Goal: Communication & Community: Answer question/provide support

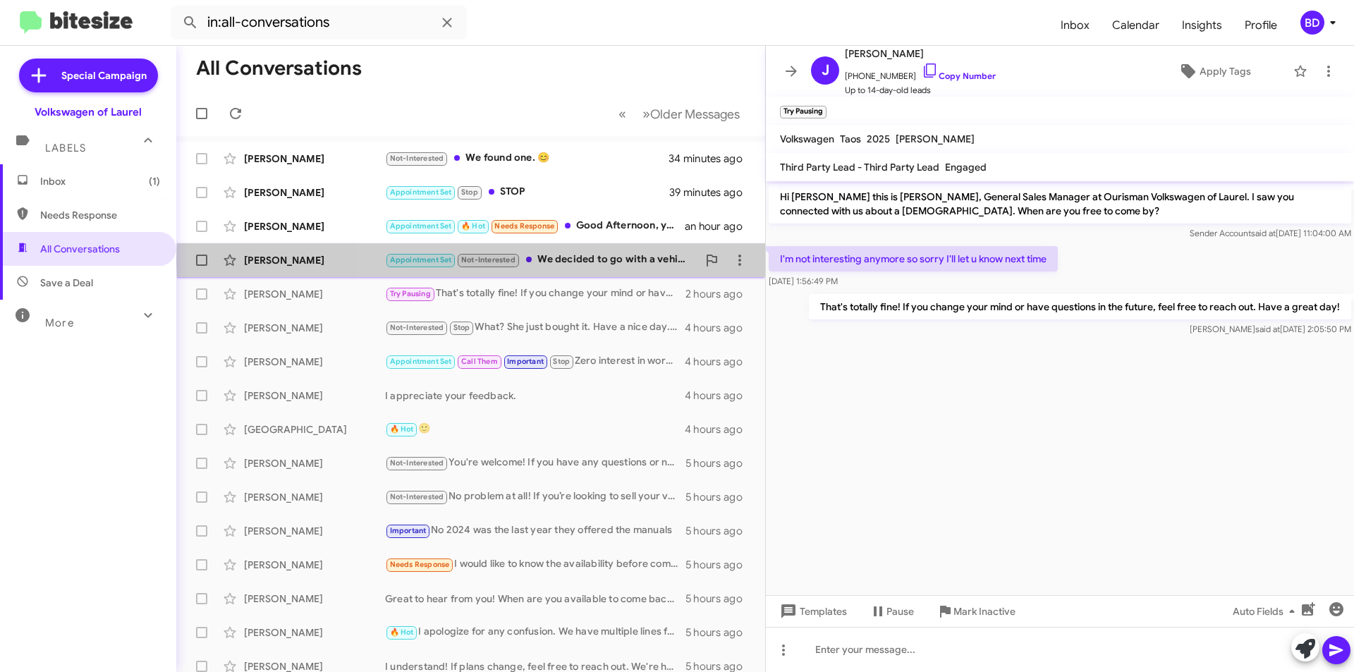
click at [591, 260] on div "Appointment Set Not-Interested We decided to go with a vehicle at a different d…" at bounding box center [541, 260] width 312 height 16
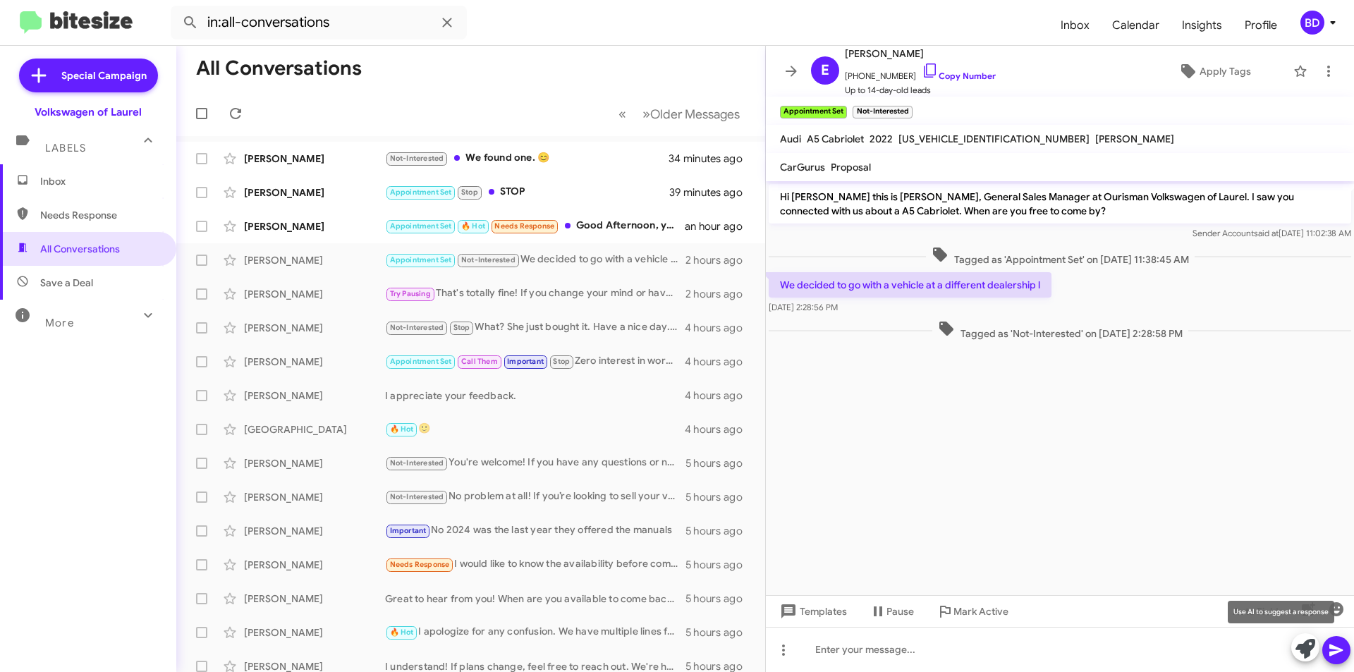
click at [1309, 646] on icon at bounding box center [1305, 649] width 20 height 20
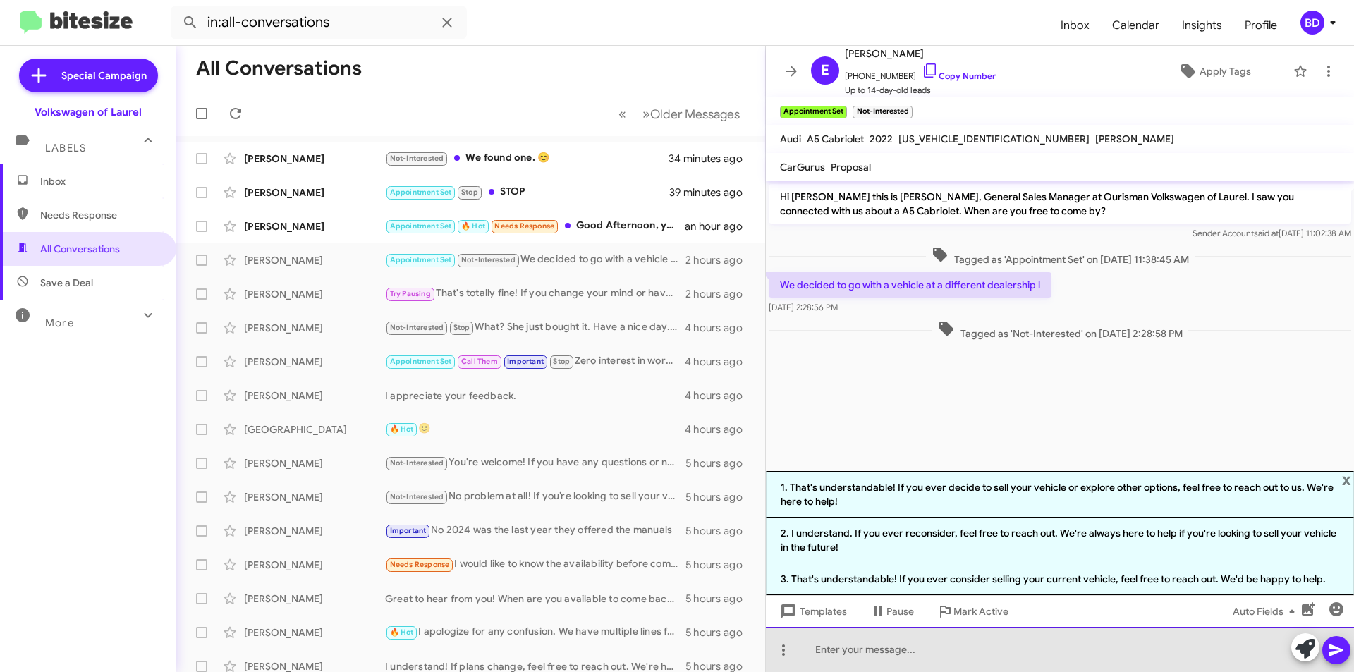
drag, startPoint x: 852, startPoint y: 655, endPoint x: 845, endPoint y: 652, distance: 7.3
click at [852, 655] on div at bounding box center [1060, 649] width 588 height 45
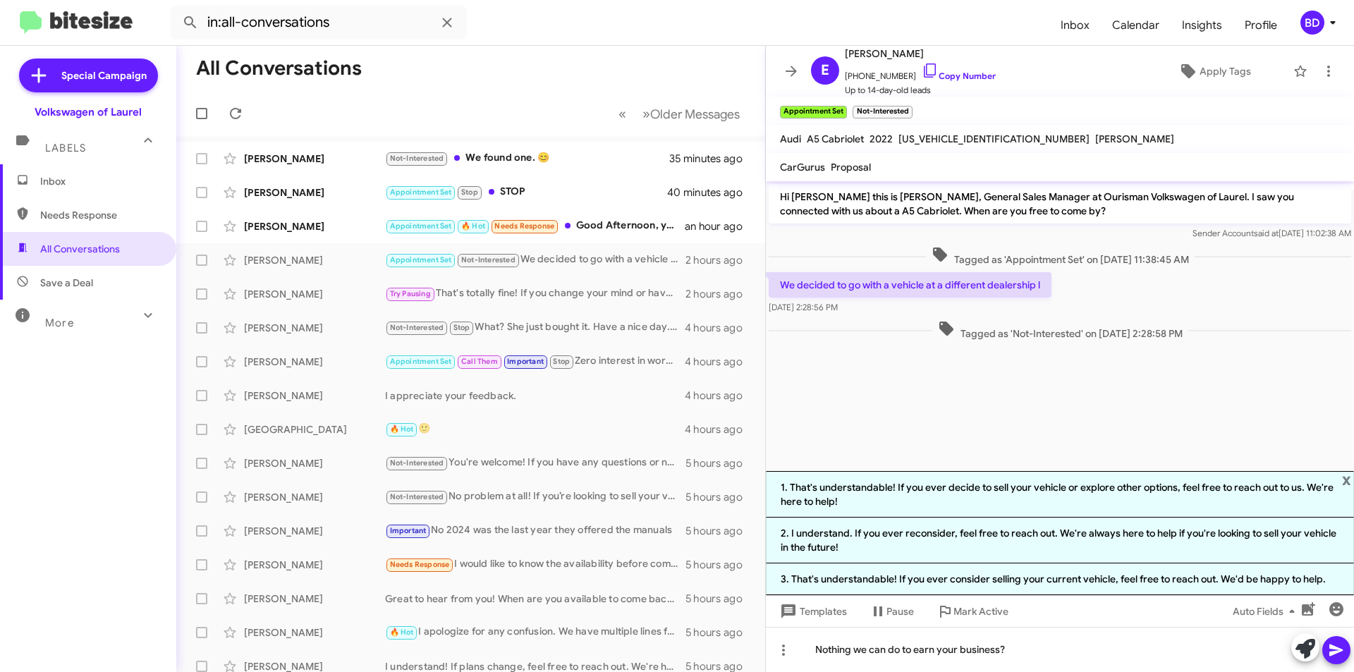
click at [1333, 646] on icon at bounding box center [1336, 650] width 17 height 17
click at [622, 223] on div "Appointment Set 🔥 Hot Needs Response Good Afternoon, yes I'm interested in a 20…" at bounding box center [541, 226] width 312 height 16
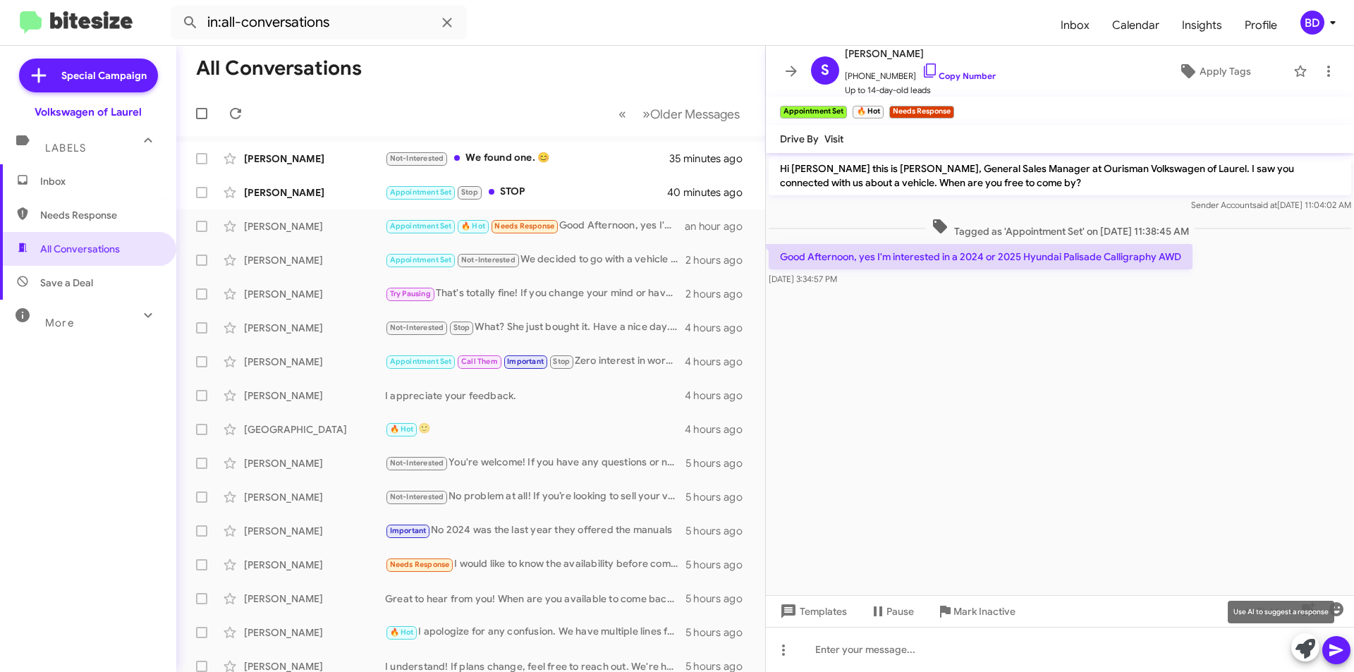
click at [1299, 645] on icon at bounding box center [1305, 649] width 20 height 20
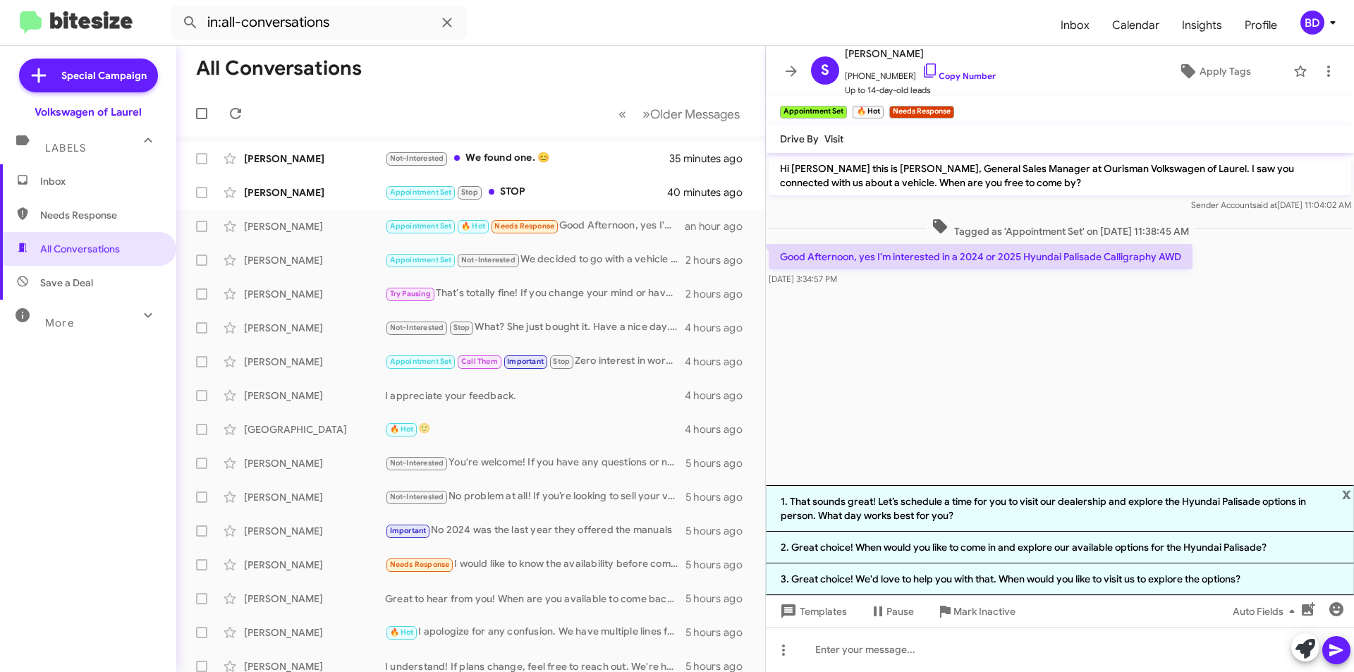
click at [1008, 510] on li "1. That sounds great! Let’s schedule a time for you to visit our dealership and…" at bounding box center [1060, 508] width 588 height 47
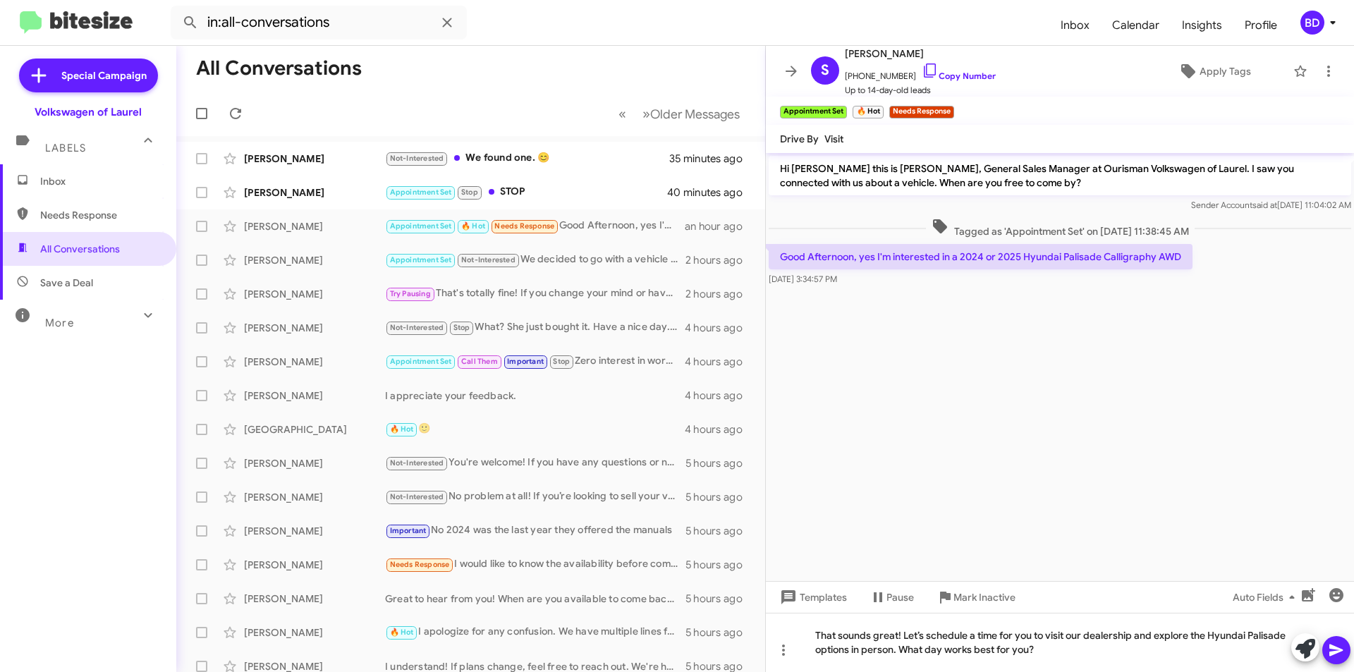
click at [1345, 659] on button at bounding box center [1336, 650] width 28 height 28
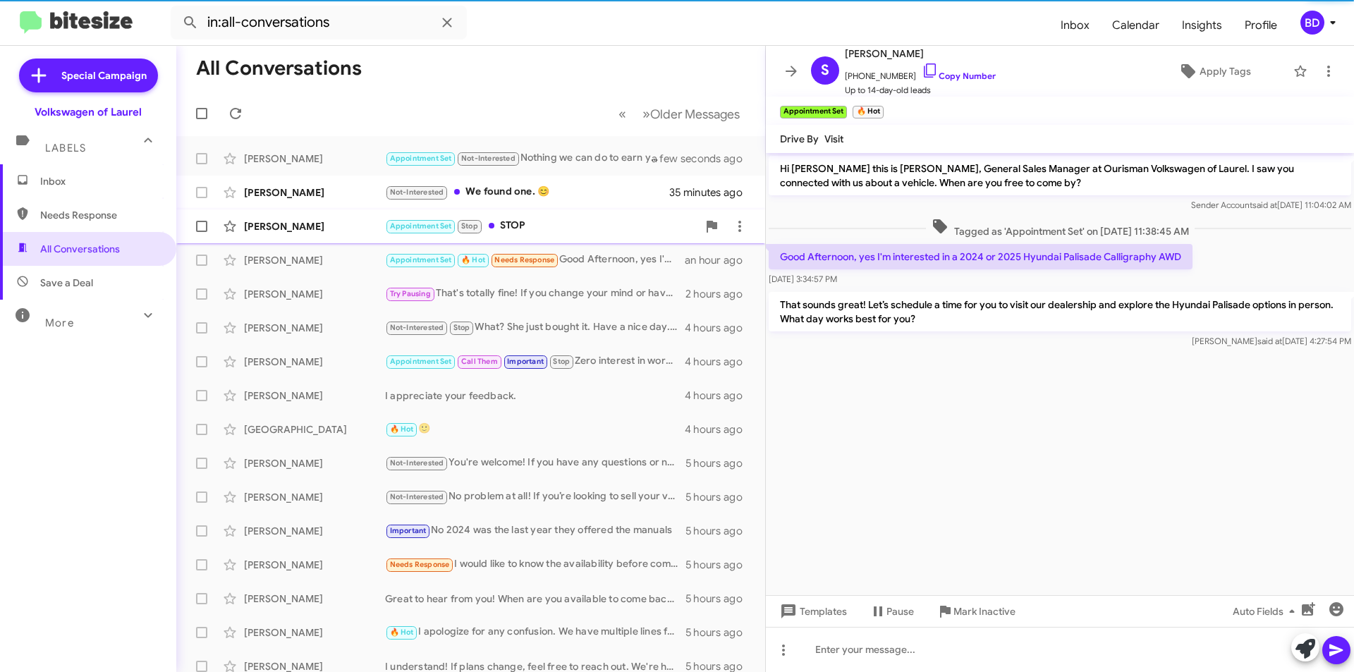
click at [554, 226] on div "Appointment Set Stop STOP" at bounding box center [541, 226] width 312 height 16
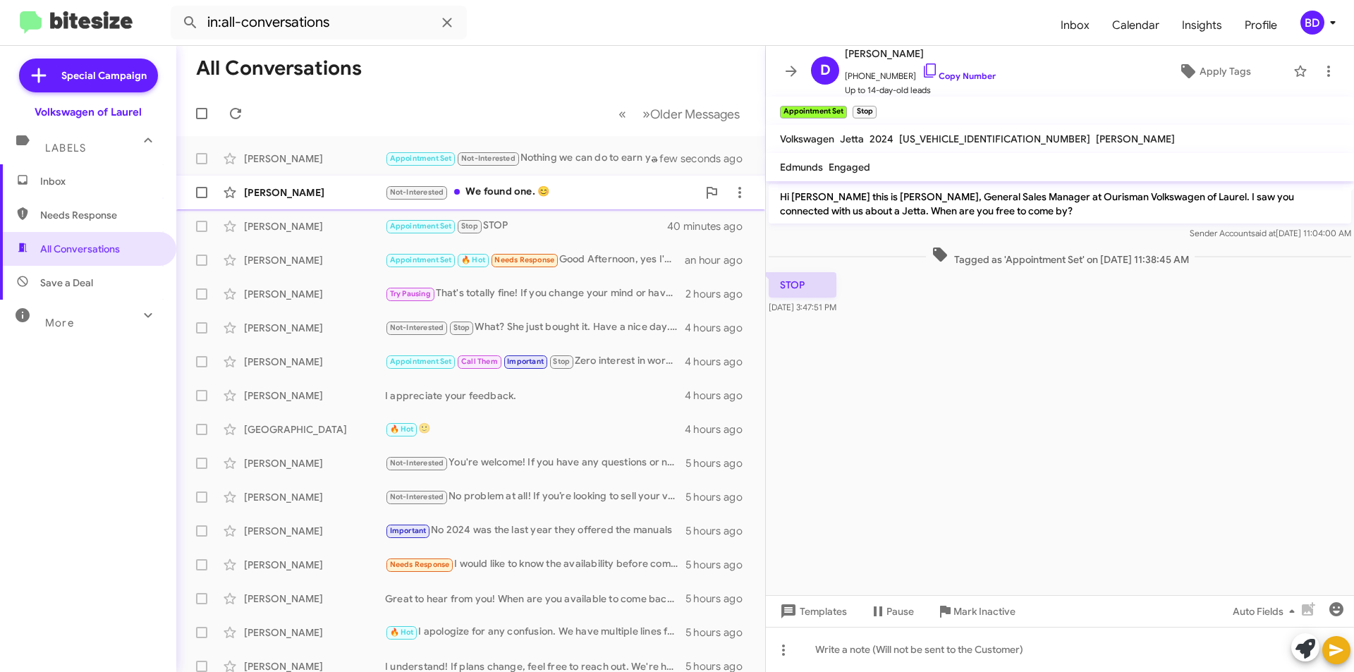
click at [601, 194] on div "Not-Interested We found one. 😊" at bounding box center [541, 192] width 312 height 16
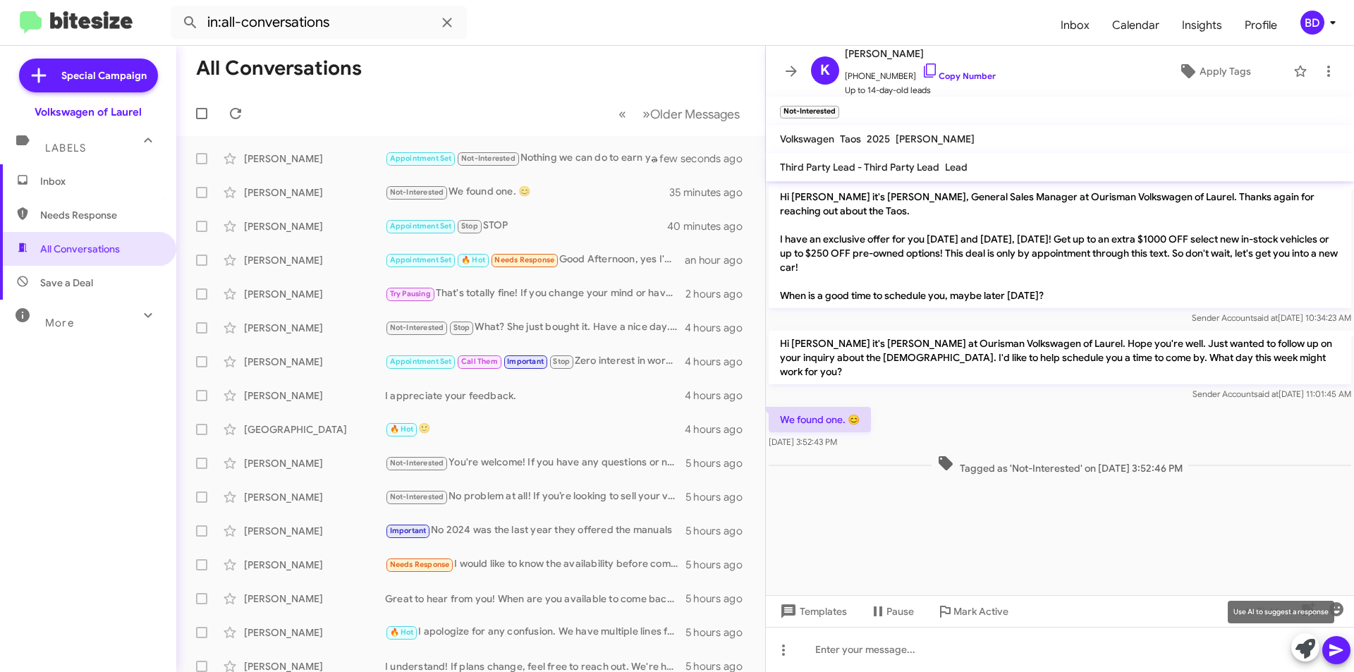
click at [1307, 650] on icon at bounding box center [1305, 649] width 20 height 20
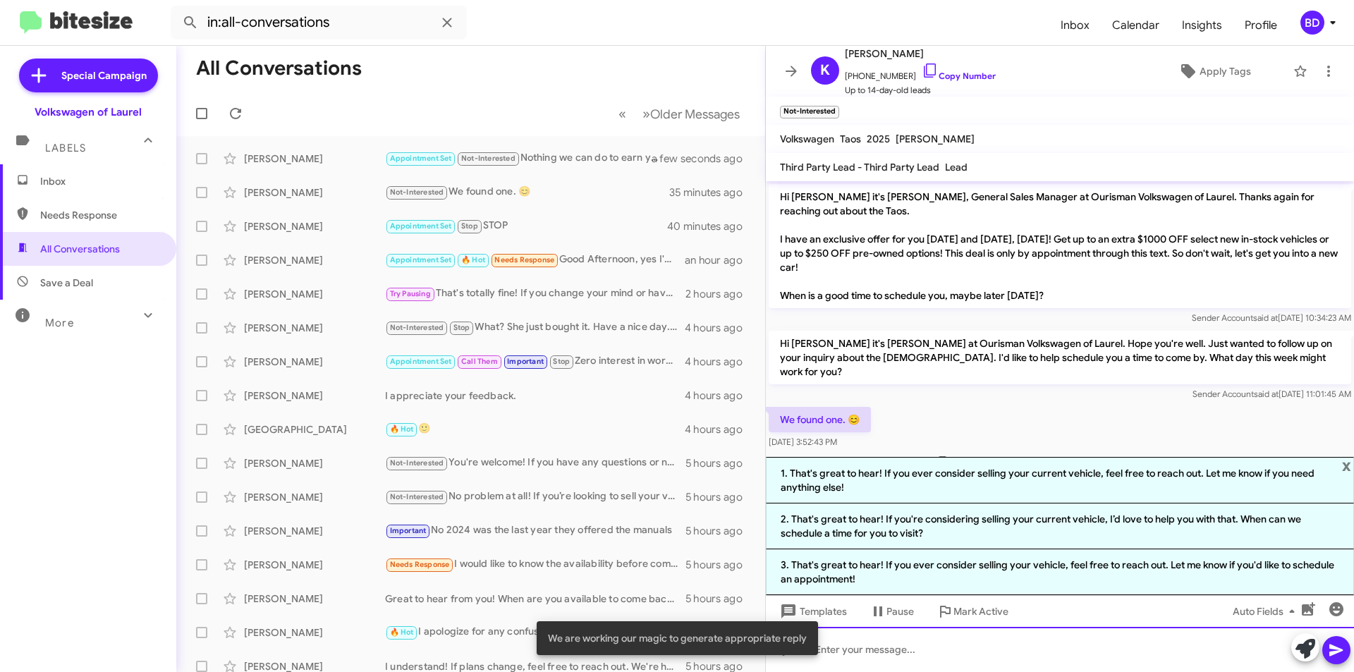
click at [902, 645] on div at bounding box center [1060, 649] width 588 height 45
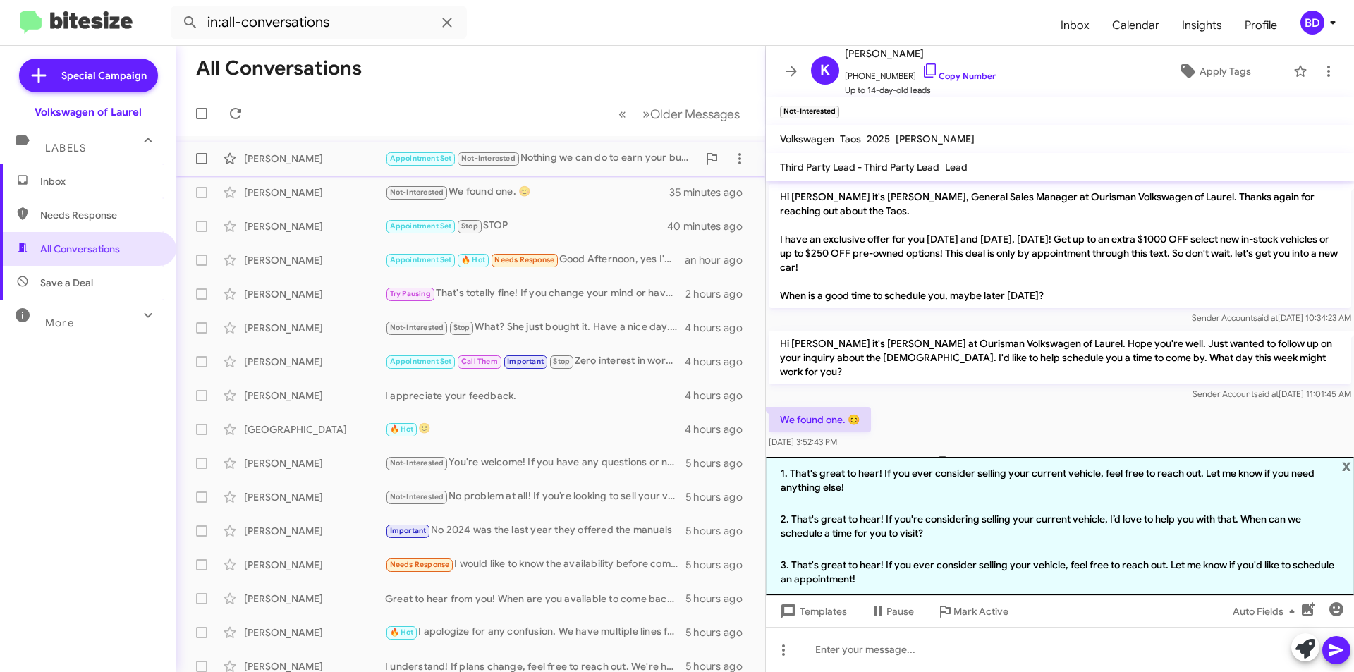
click at [579, 157] on div "Appointment Set Not-Interested Nothing we can do to earn your business?" at bounding box center [541, 158] width 312 height 16
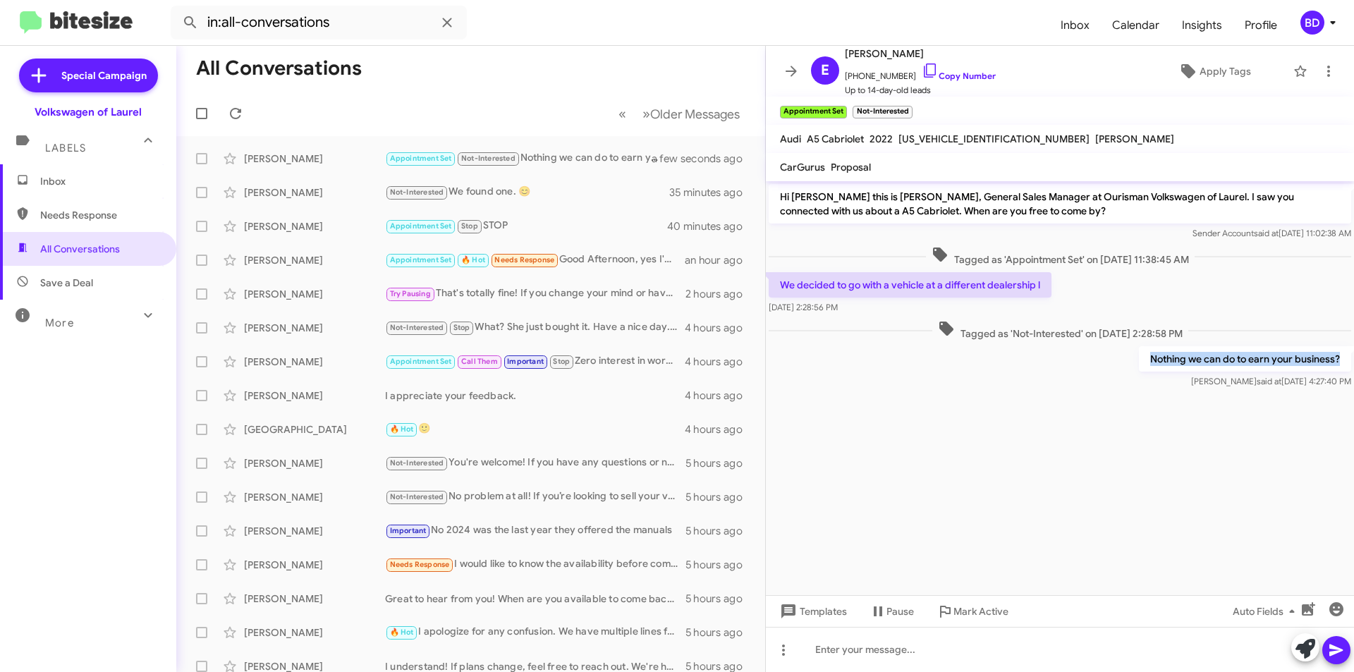
drag, startPoint x: 1147, startPoint y: 359, endPoint x: 1336, endPoint y: 363, distance: 189.7
click at [1346, 362] on p "Nothing we can do to earn your business?" at bounding box center [1245, 358] width 212 height 25
copy p "Nothing we can do to earn your business?"
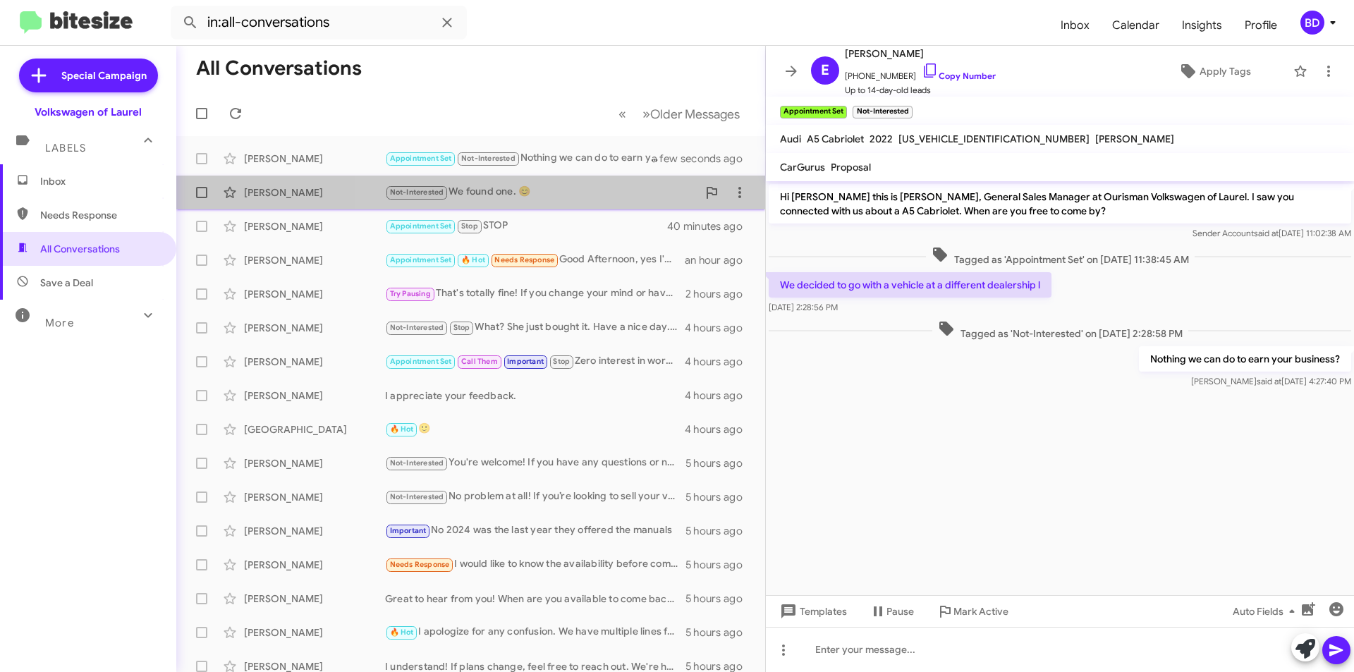
drag, startPoint x: 566, startPoint y: 193, endPoint x: 582, endPoint y: 195, distance: 16.4
click at [570, 193] on div "Not-Interested We found one. 😊" at bounding box center [541, 192] width 312 height 16
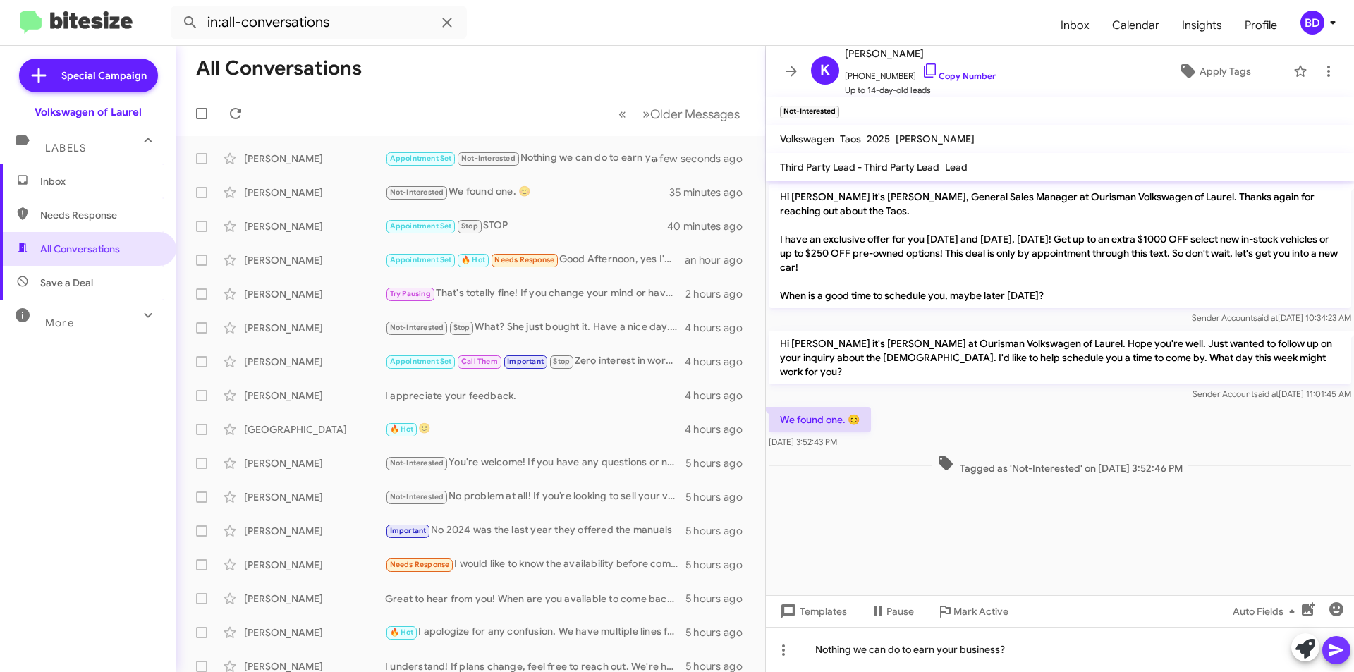
click at [1339, 648] on icon at bounding box center [1336, 650] width 17 height 17
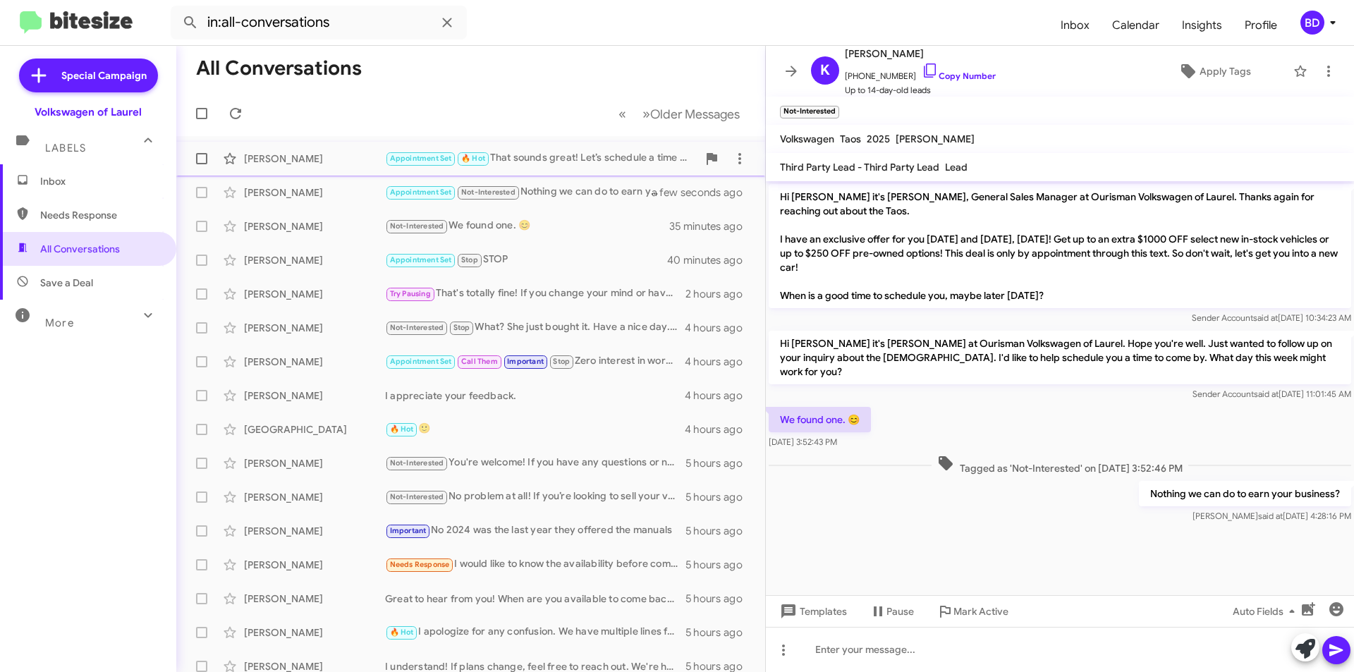
click at [526, 160] on div "Appointment Set 🔥 Hot That sounds great! Let’s schedule a time for you to visit…" at bounding box center [541, 158] width 312 height 16
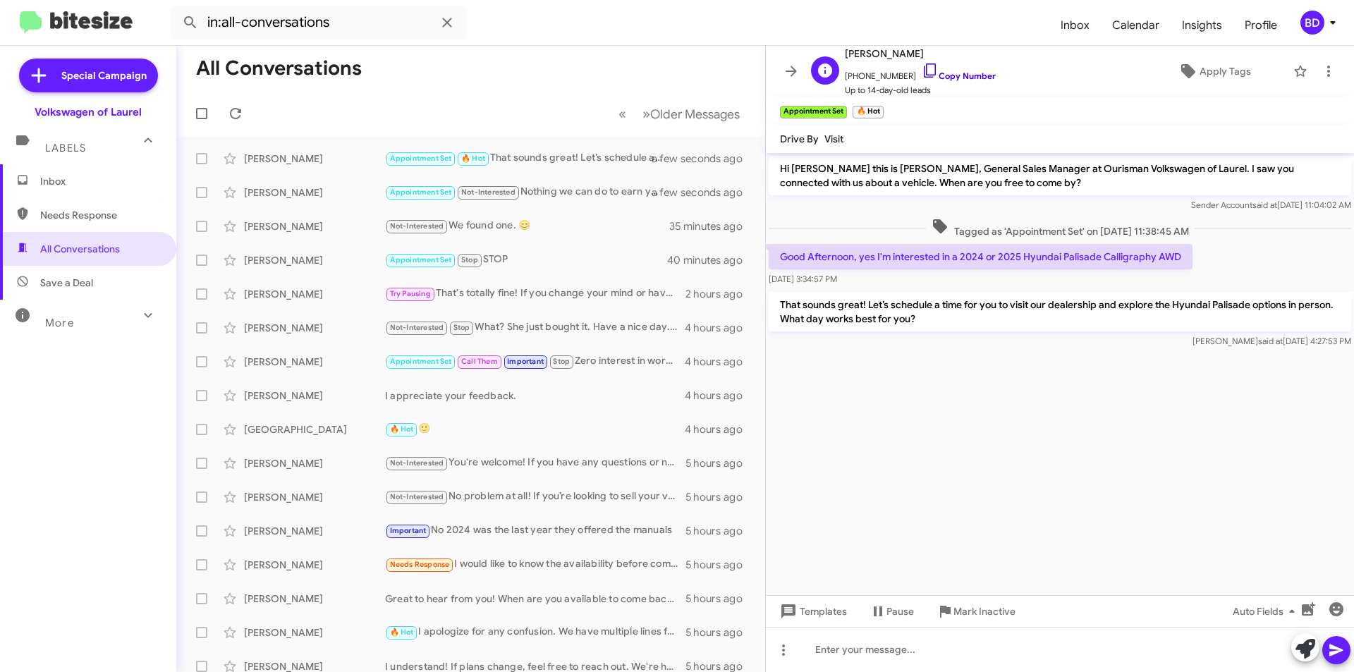
click at [953, 78] on link "Copy Number" at bounding box center [959, 76] width 74 height 11
